Goal: Contribute content: Add original content to the website for others to see

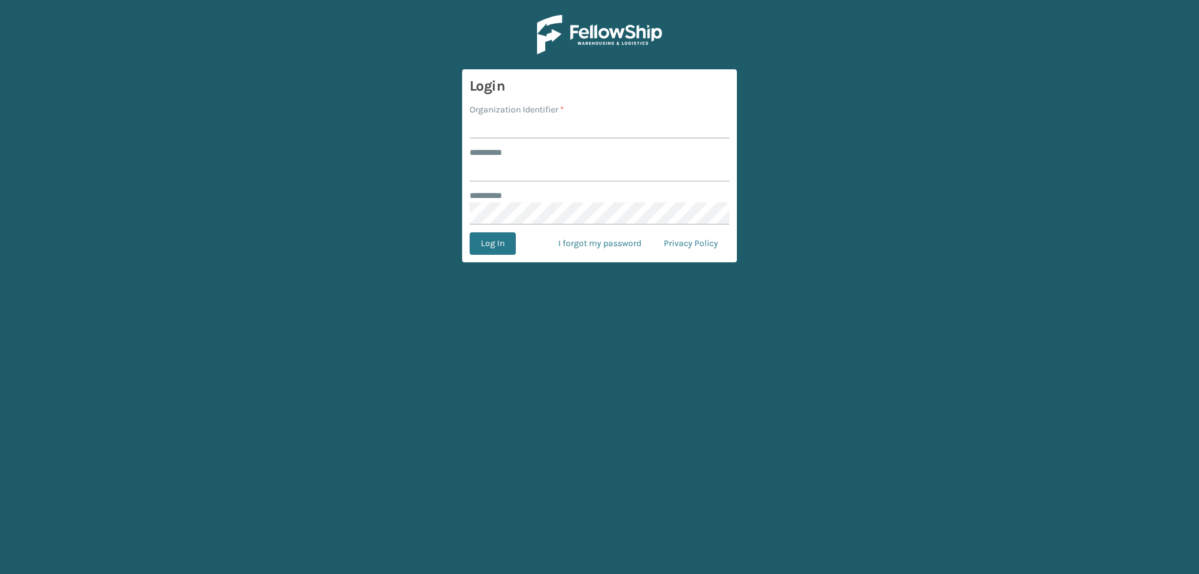
click at [498, 133] on input "Organization Identifier *" at bounding box center [600, 127] width 260 height 22
type input "[PERSON_NAME]"
click at [515, 171] on input "******** *" at bounding box center [600, 170] width 260 height 22
type input "********"
click at [470, 232] on button "Log In" at bounding box center [493, 243] width 46 height 22
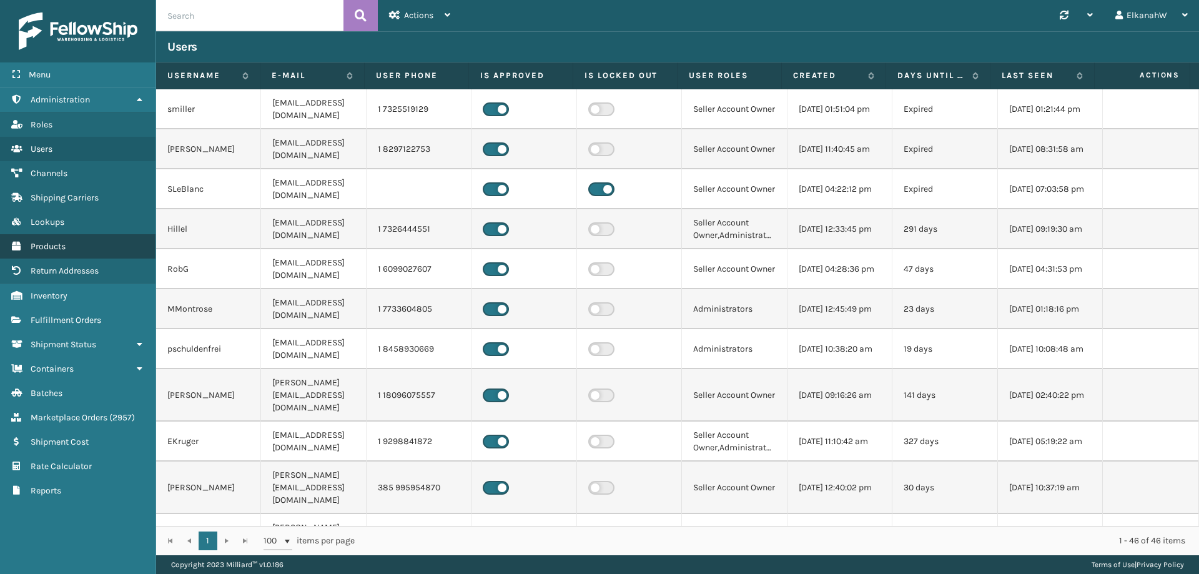
click at [60, 242] on span "Products" at bounding box center [48, 246] width 35 height 11
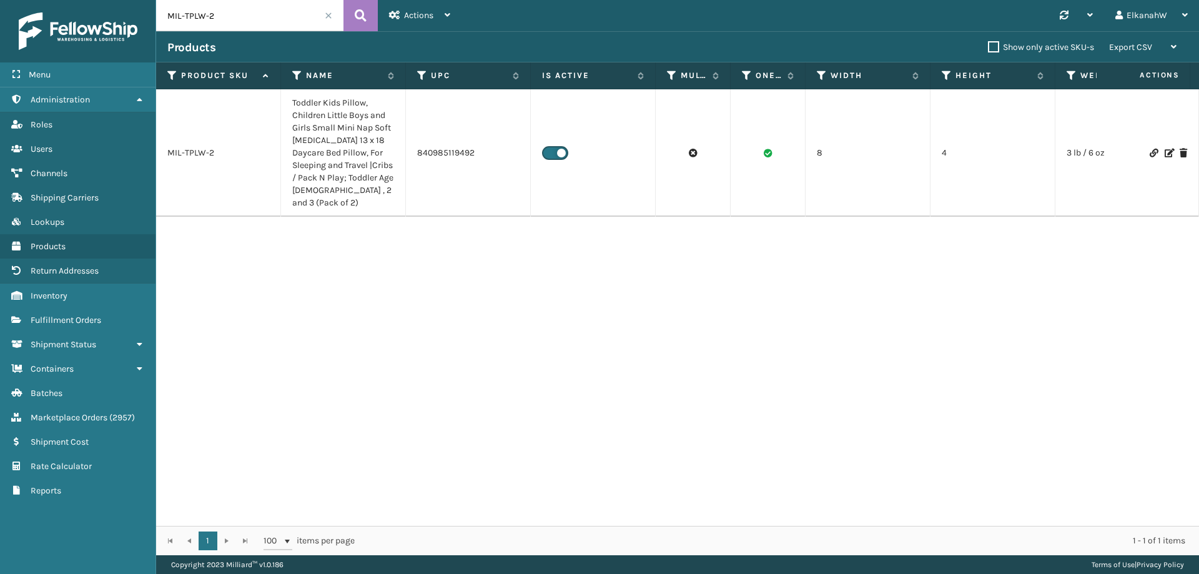
drag, startPoint x: 215, startPoint y: 12, endPoint x: 187, endPoint y: 16, distance: 29.0
click at [187, 16] on input "MIL-TPLW-2" at bounding box center [249, 15] width 187 height 31
type input "M"
click at [173, 75] on icon at bounding box center [172, 75] width 10 height 11
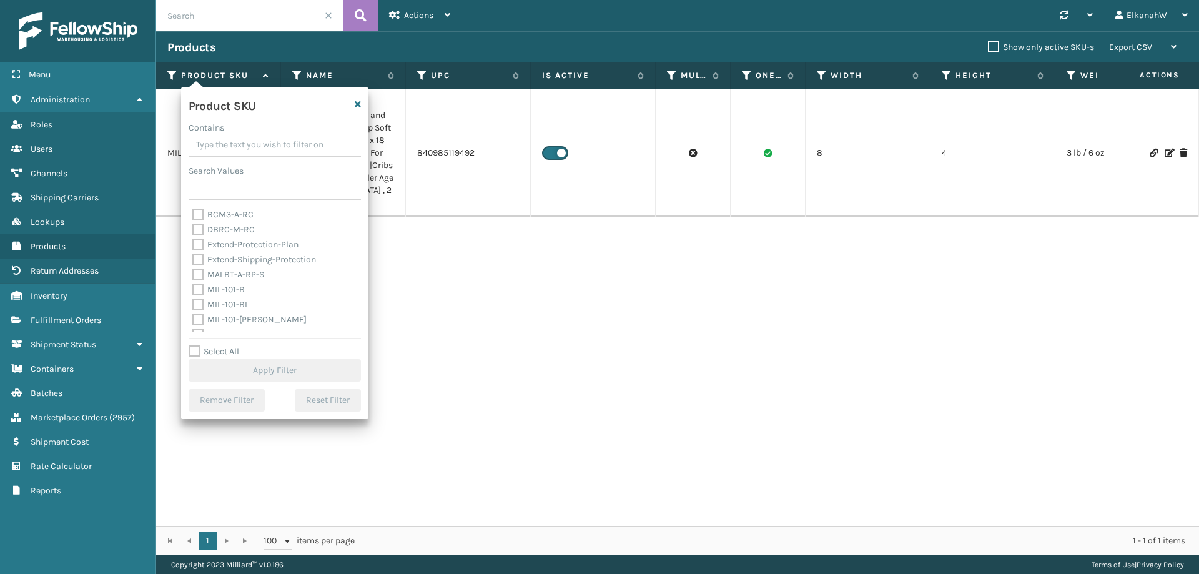
click at [328, 16] on span at bounding box center [328, 15] width 7 height 7
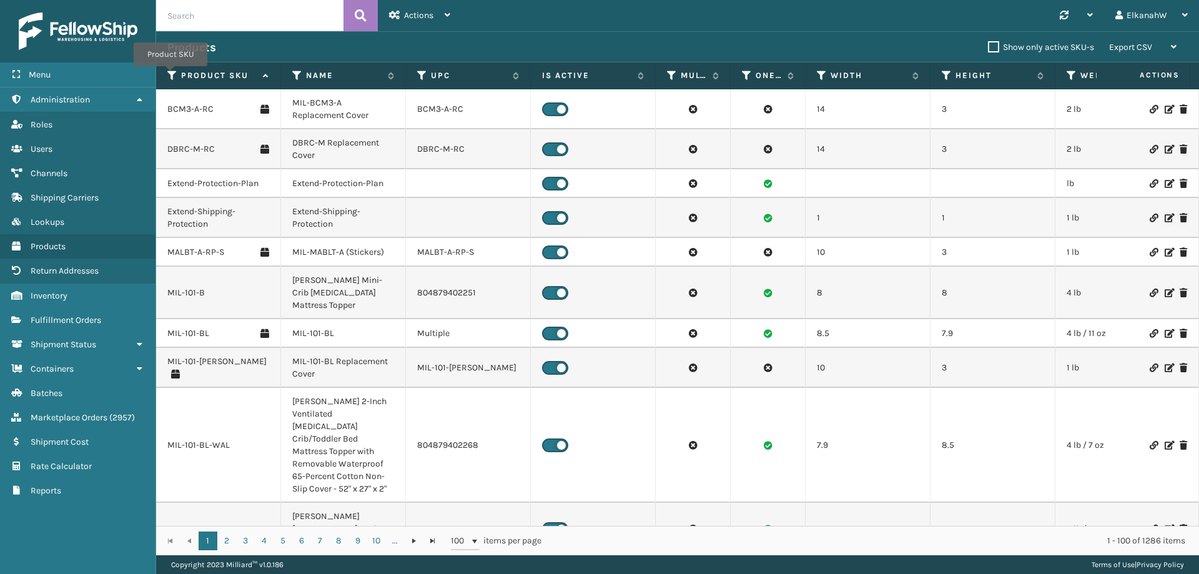
click at [171, 75] on icon at bounding box center [172, 75] width 10 height 11
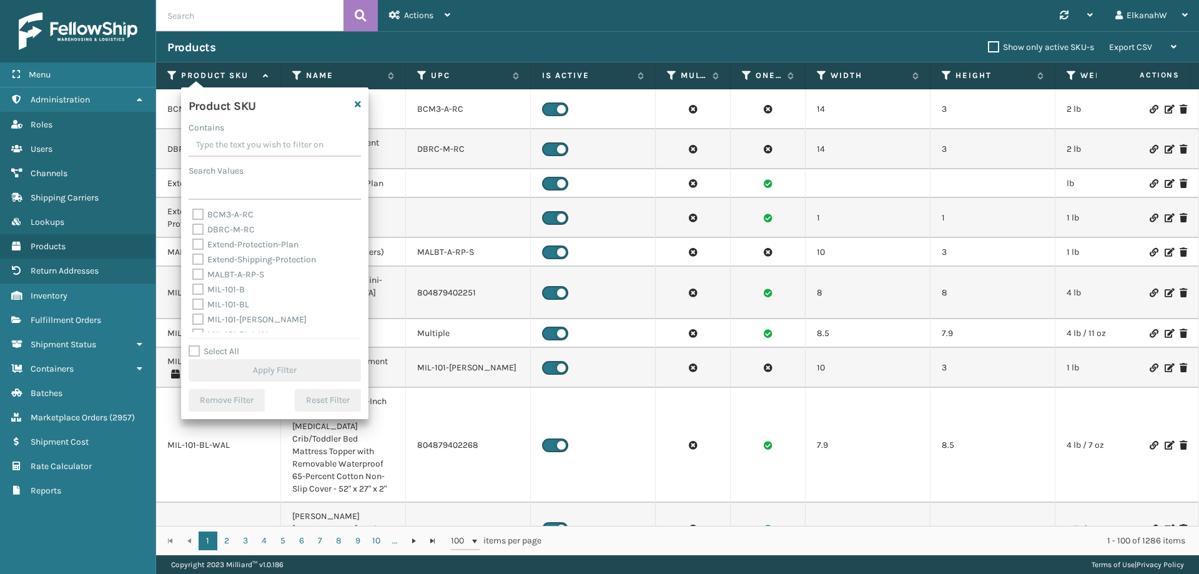
click at [207, 146] on input "Contains" at bounding box center [275, 145] width 172 height 22
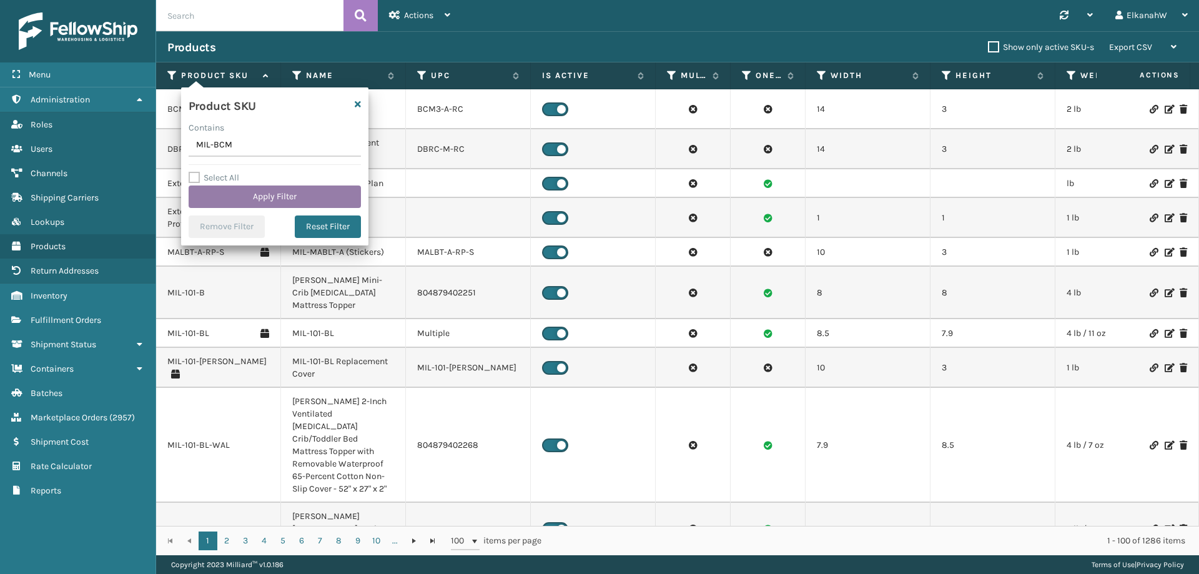
type input "MIL-BCM"
click at [259, 192] on button "Apply Filter" at bounding box center [275, 196] width 172 height 22
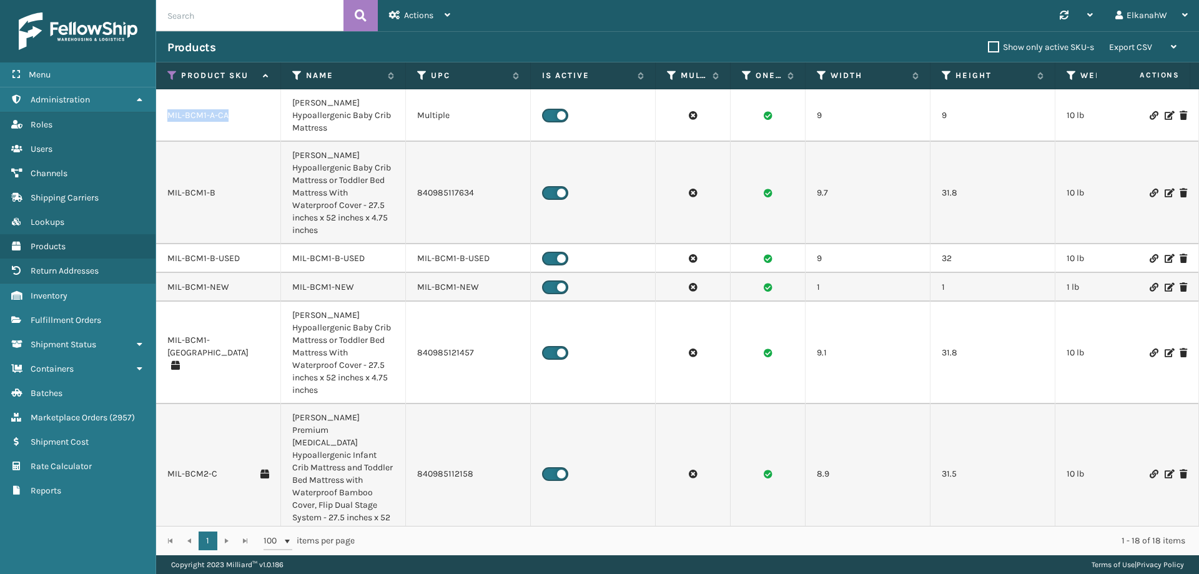
drag, startPoint x: 239, startPoint y: 111, endPoint x: 166, endPoint y: 106, distance: 73.2
click at [166, 106] on td "MIL-BCM1-A-CA" at bounding box center [218, 115] width 125 height 52
click at [171, 73] on icon at bounding box center [172, 75] width 10 height 11
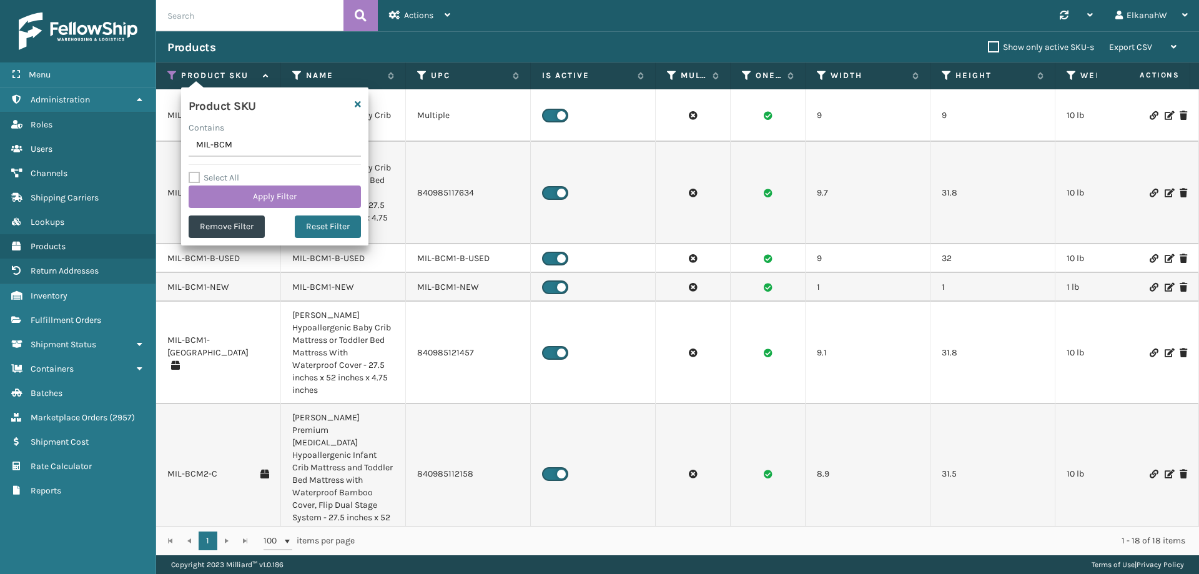
drag, startPoint x: 245, startPoint y: 150, endPoint x: 171, endPoint y: 146, distance: 75.1
click at [171, 146] on section "Products Show only active SKU-s Export CSV Export Current Page Export All Pages…" at bounding box center [677, 293] width 1043 height 524
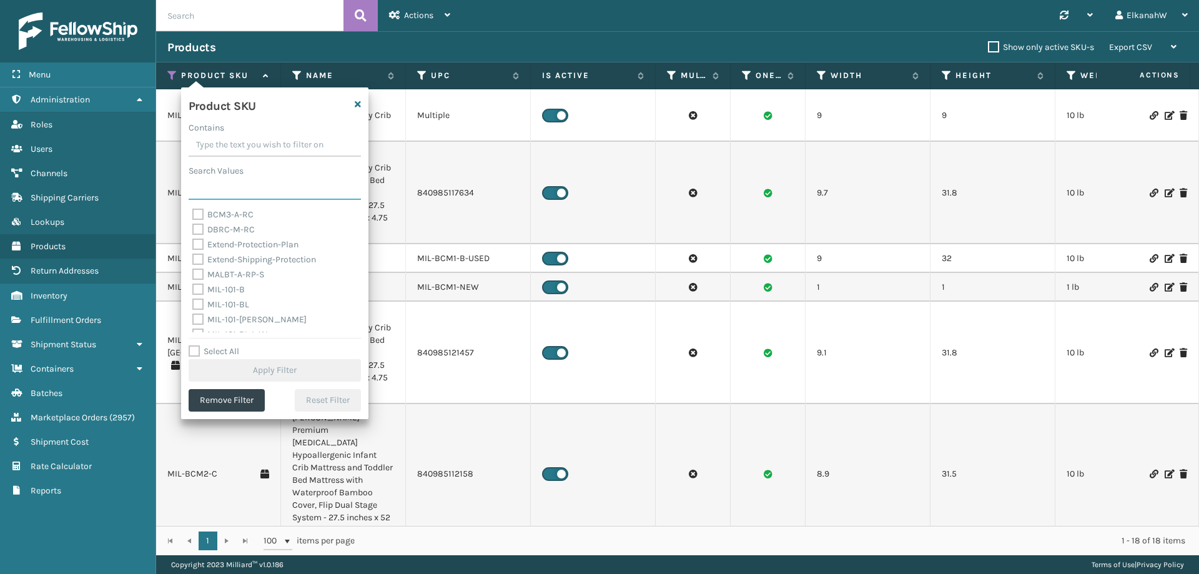
click at [207, 197] on input "Search Values" at bounding box center [275, 188] width 172 height 22
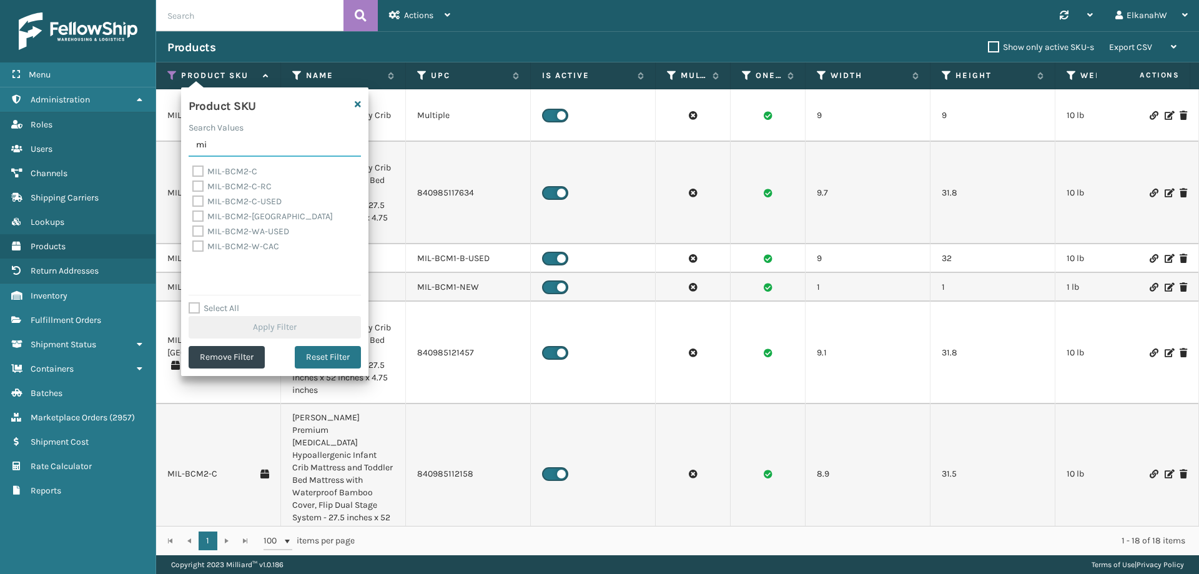
type input "m"
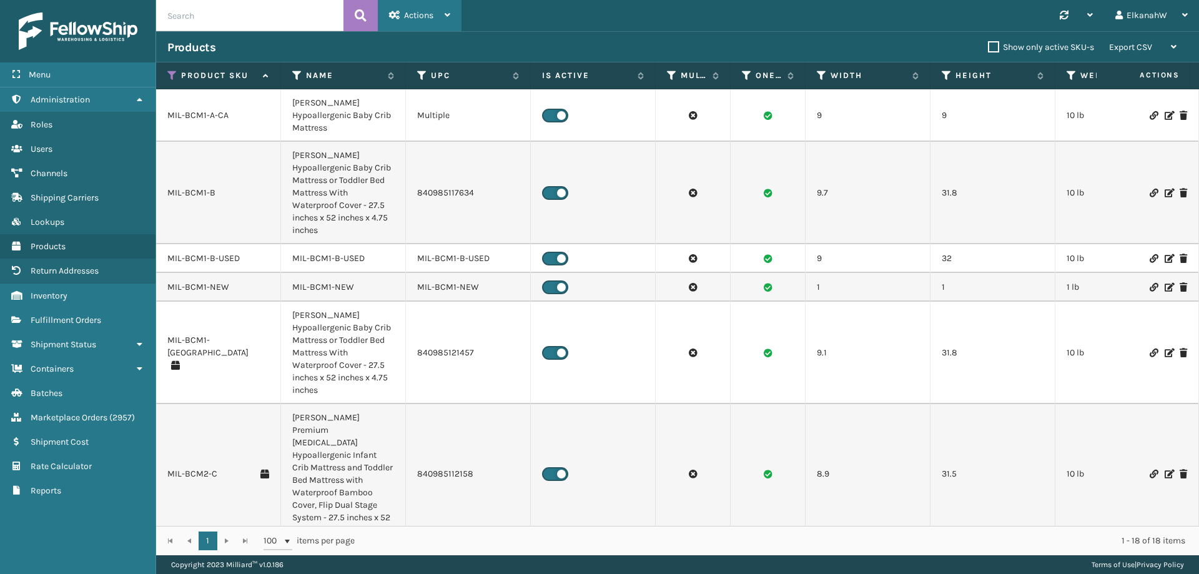
click at [433, 12] on span "Actions" at bounding box center [418, 15] width 29 height 11
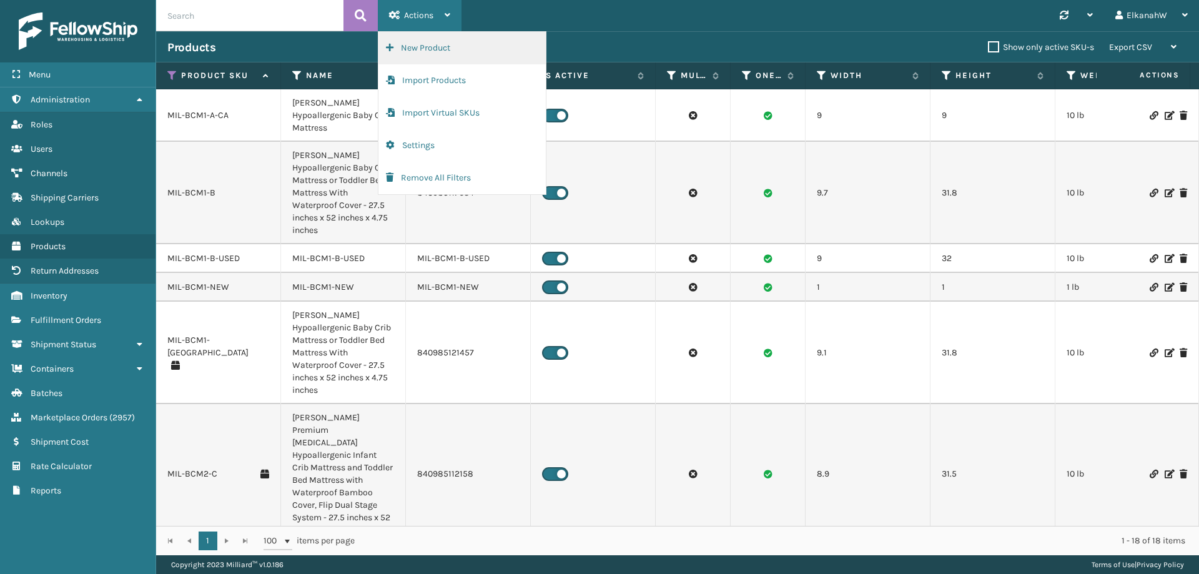
click at [432, 42] on button "New Product" at bounding box center [461, 48] width 167 height 32
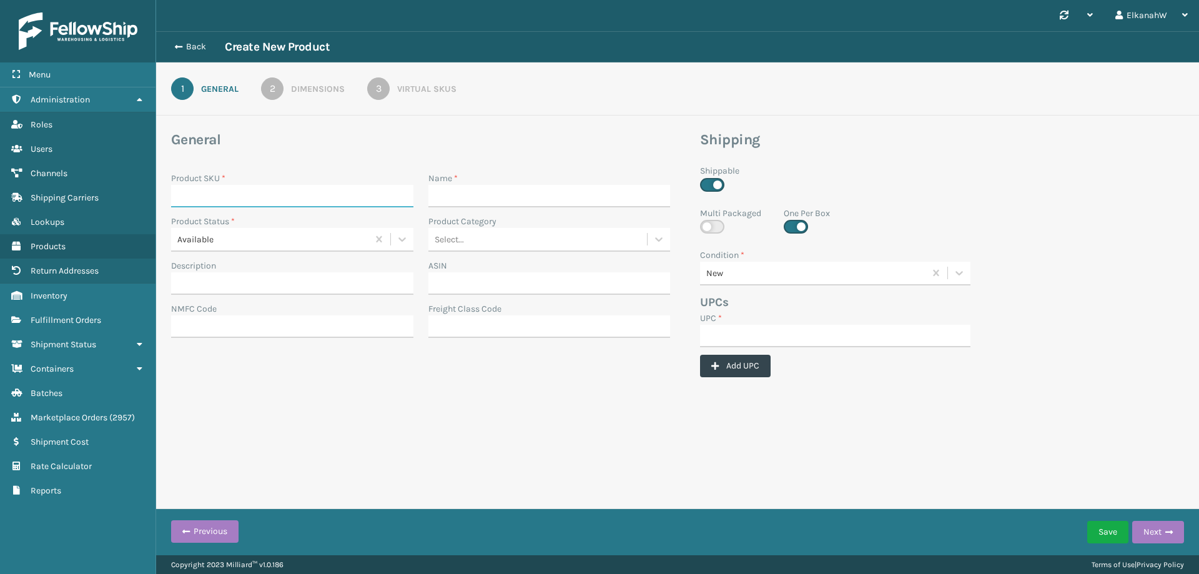
click at [187, 200] on input "Product SKU *" at bounding box center [292, 196] width 242 height 22
paste input "MIL-BCM2-C-CA"
type input "MIL-BCM2-C-CA"
click at [448, 202] on input "Name *" at bounding box center [549, 196] width 242 height 22
paste input "MIL-BCM2-C CA"
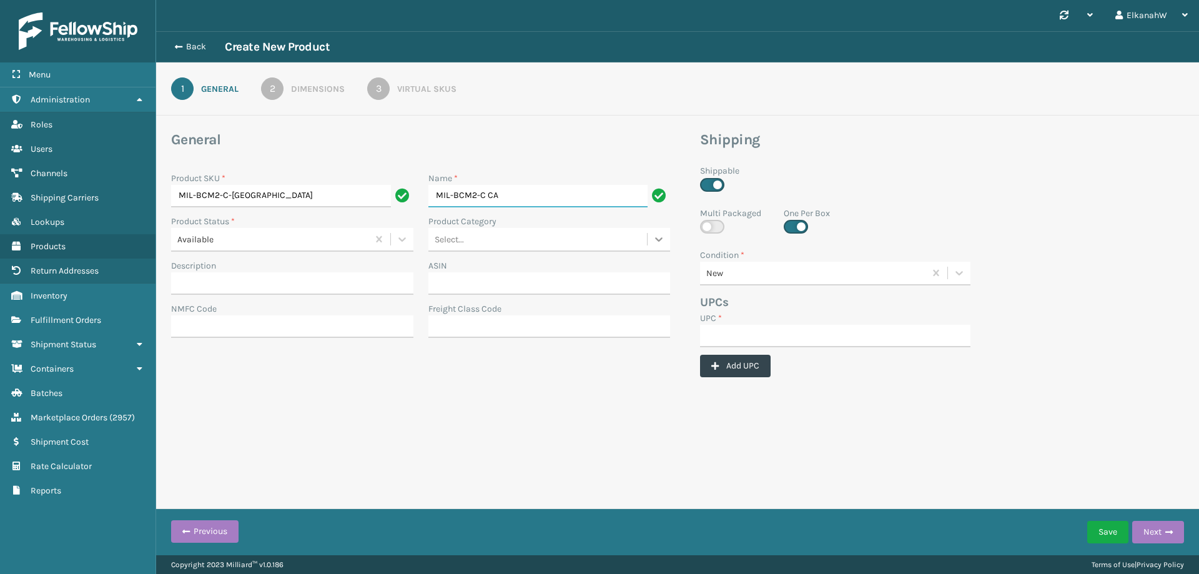
type input "MIL-BCM2-C CA"
click at [651, 244] on div at bounding box center [659, 239] width 22 height 22
click at [508, 377] on div "Home and Garden" at bounding box center [549, 386] width 242 height 23
click at [732, 343] on input "UPC *" at bounding box center [835, 336] width 270 height 22
paste input "840985112158"
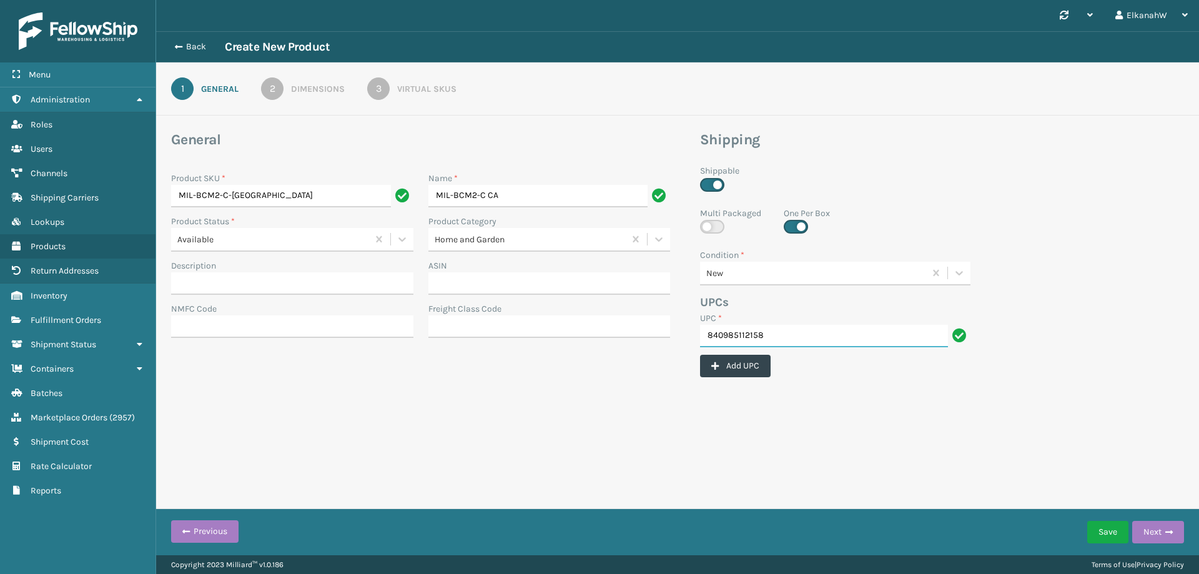
click at [706, 335] on input "840985112158" at bounding box center [824, 336] width 248 height 22
type input "840985112158"
click at [277, 89] on div "2" at bounding box center [272, 88] width 22 height 22
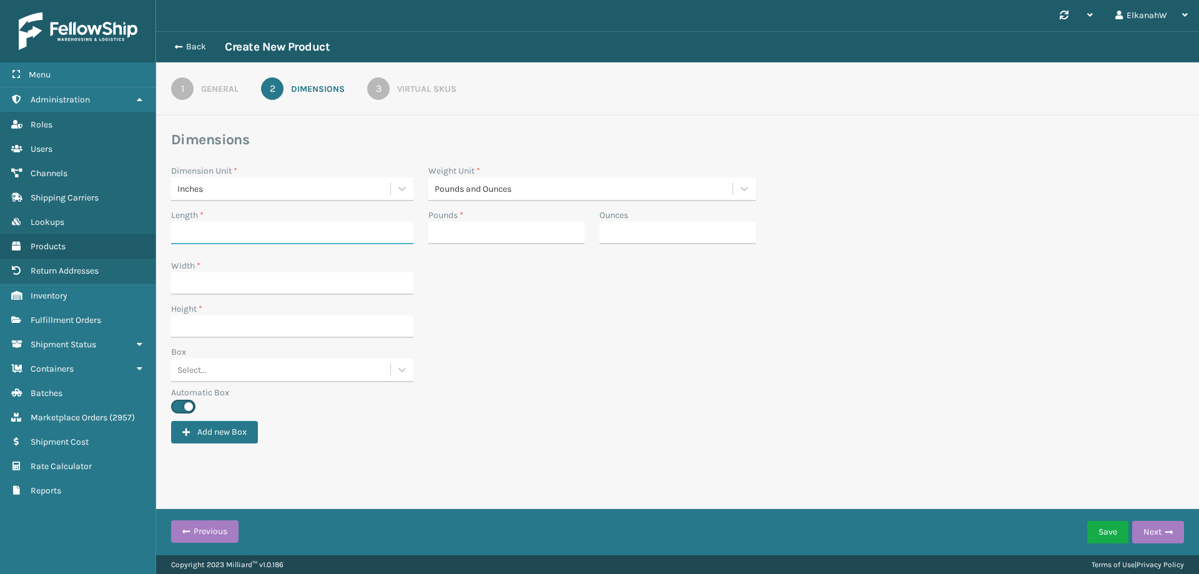
click at [290, 227] on input "Length *" at bounding box center [292, 233] width 242 height 22
type input "27.5"
click at [223, 278] on input "Width *" at bounding box center [292, 283] width 242 height 22
type input "25.5"
click at [225, 322] on input "Height *" at bounding box center [292, 326] width 242 height 22
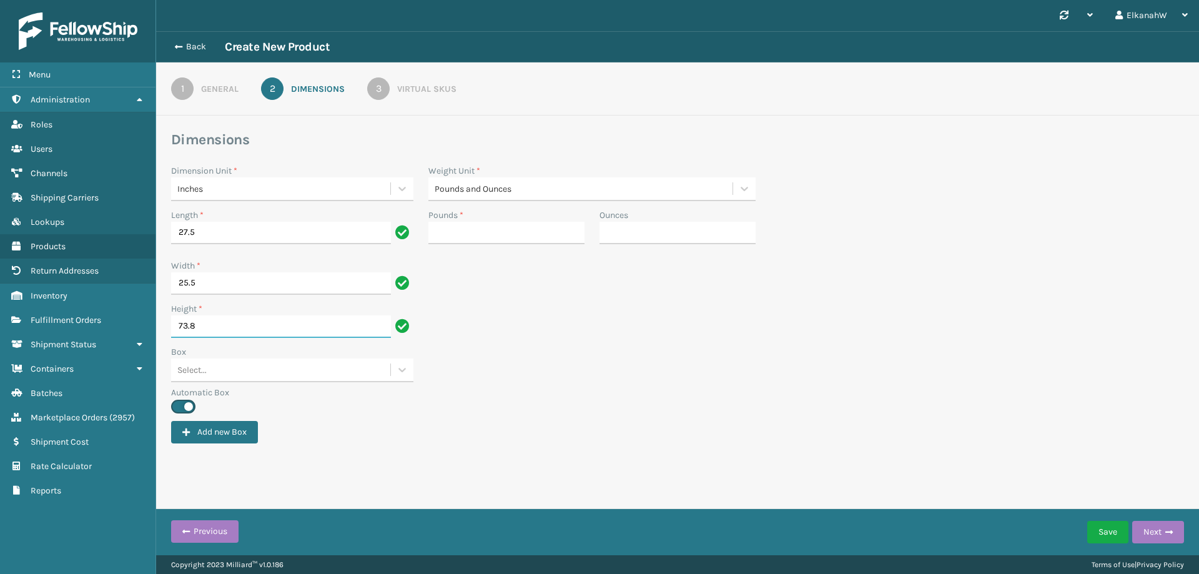
type input "73.8"
click at [468, 229] on input "Pounds *" at bounding box center [506, 233] width 156 height 22
type input "10"
click at [626, 243] on input "Ounces" at bounding box center [678, 233] width 156 height 22
type input "5"
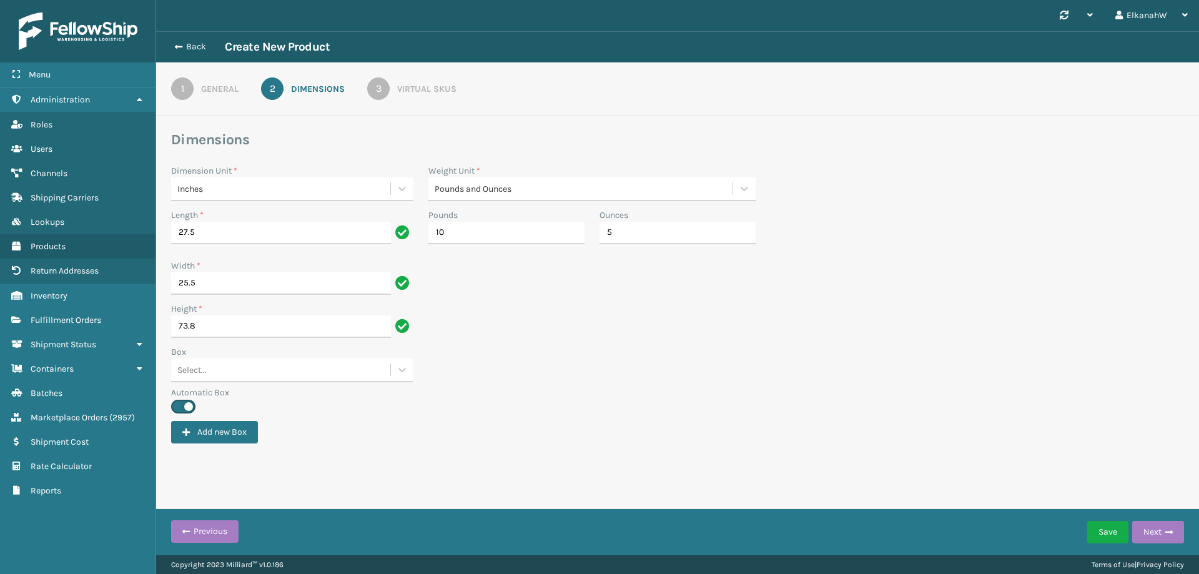
click at [586, 290] on div "Width * 25.5" at bounding box center [678, 280] width 1028 height 43
click at [1091, 524] on button "Save" at bounding box center [1107, 532] width 41 height 22
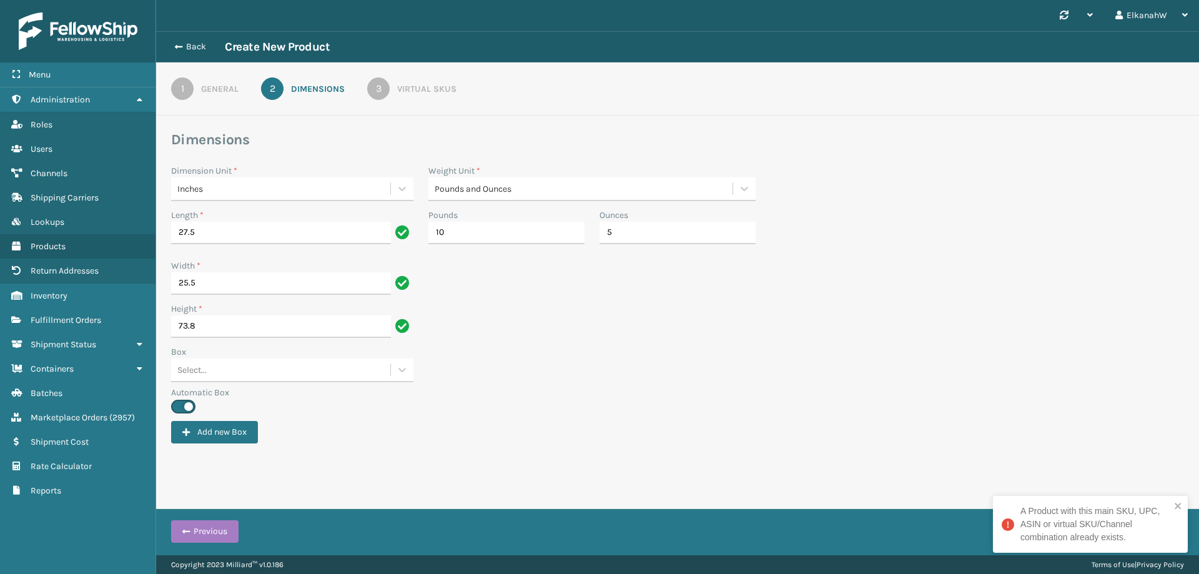
click at [186, 94] on div "1" at bounding box center [182, 88] width 22 height 22
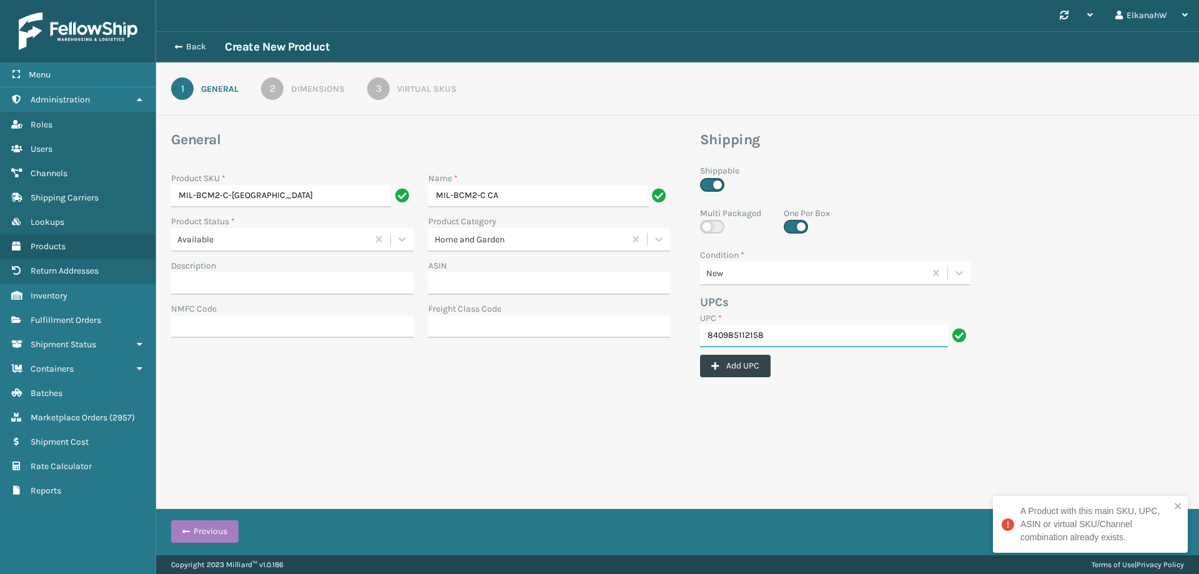
click at [709, 335] on input "840985112158" at bounding box center [824, 336] width 248 height 22
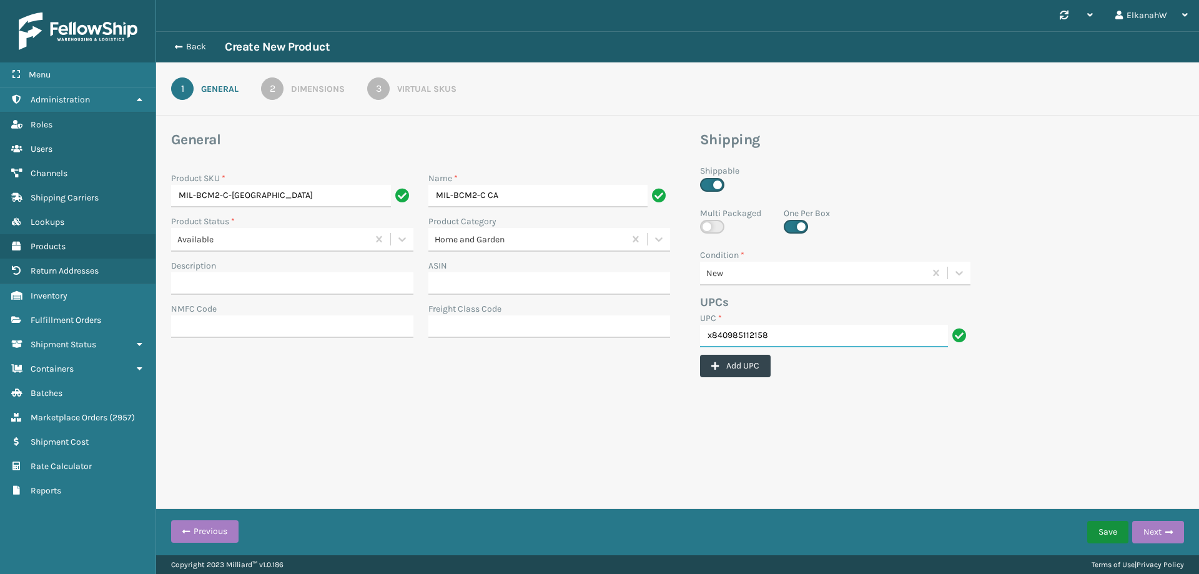
type input "x840985112158"
click at [1102, 523] on button "Save" at bounding box center [1107, 532] width 41 height 22
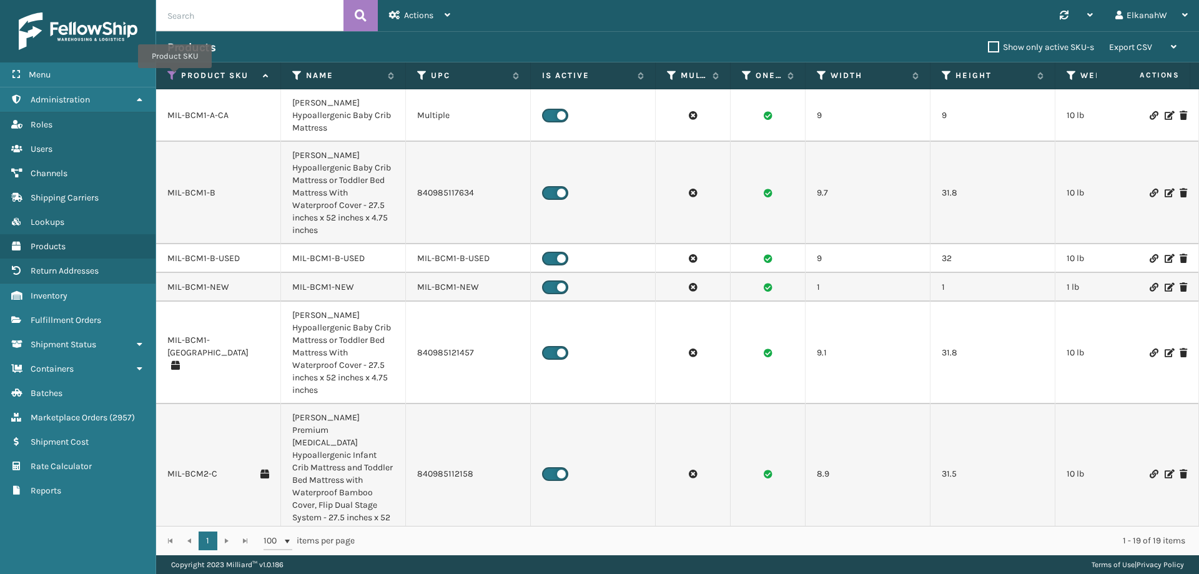
click at [175, 77] on icon at bounding box center [172, 75] width 10 height 11
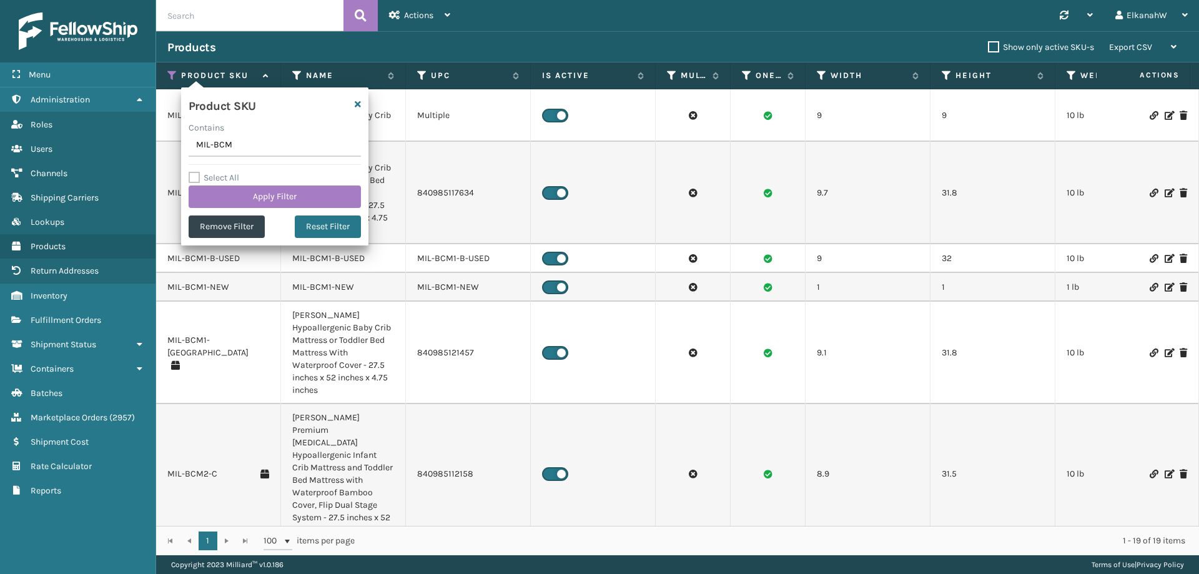
click at [234, 144] on input "MIL-BCM" at bounding box center [275, 145] width 172 height 22
drag, startPoint x: 234, startPoint y: 144, endPoint x: 183, endPoint y: 144, distance: 51.2
click at [183, 144] on div "Product SKU Contains MIL-BCM Select All Apply Filter Remove Filter Reset Filter" at bounding box center [274, 166] width 187 height 158
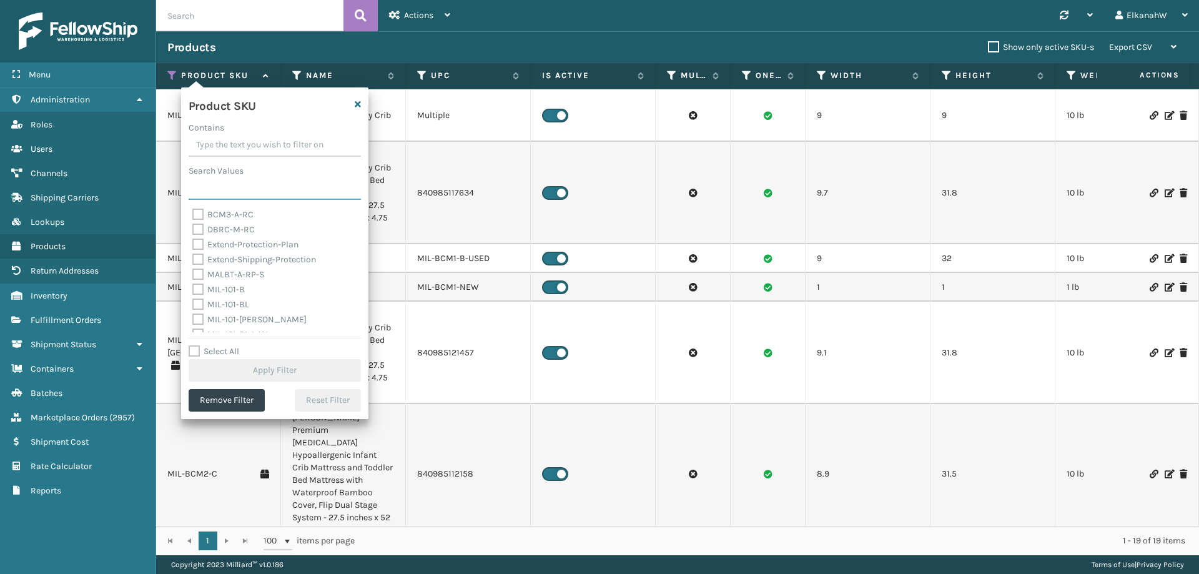
click at [259, 196] on input "Search Values" at bounding box center [275, 188] width 172 height 22
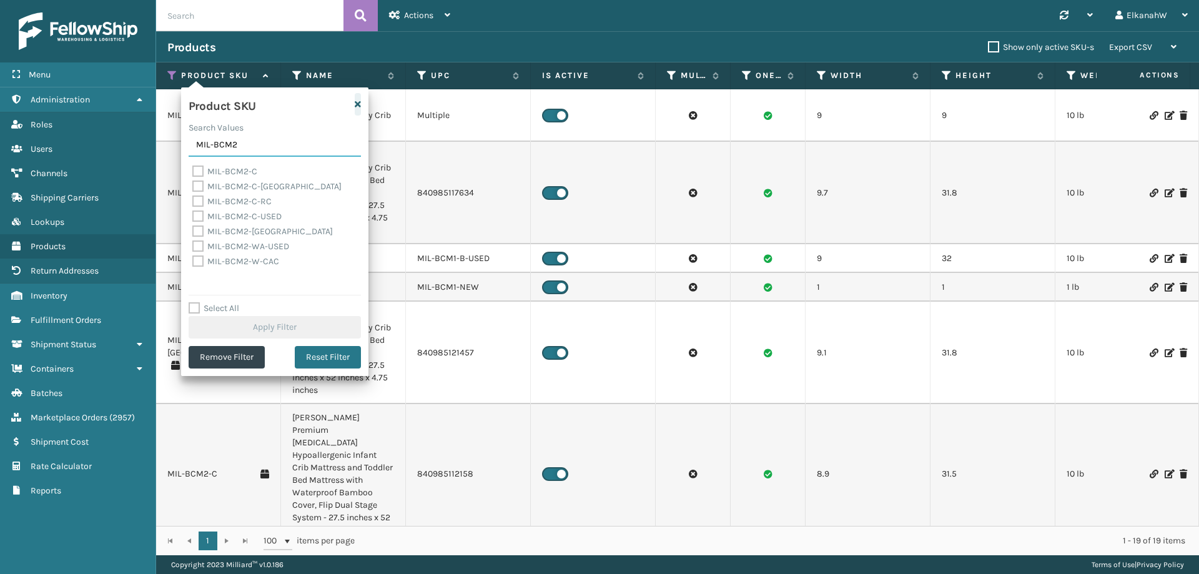
type input "MIL-BCM2"
click at [357, 105] on icon "button" at bounding box center [358, 104] width 6 height 9
